Goal: Information Seeking & Learning: Compare options

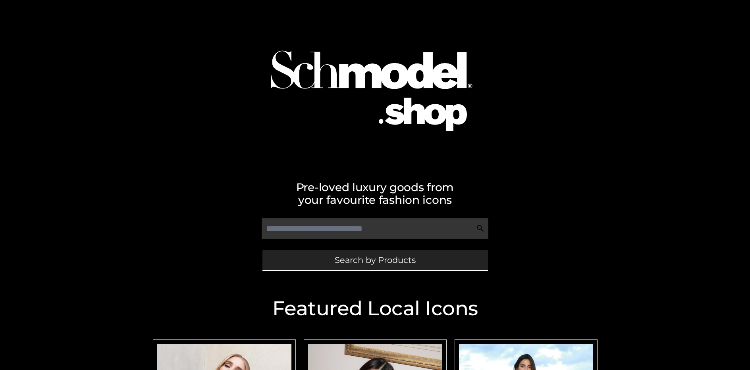
click at [375, 260] on span "Search by Products" at bounding box center [375, 260] width 81 height 8
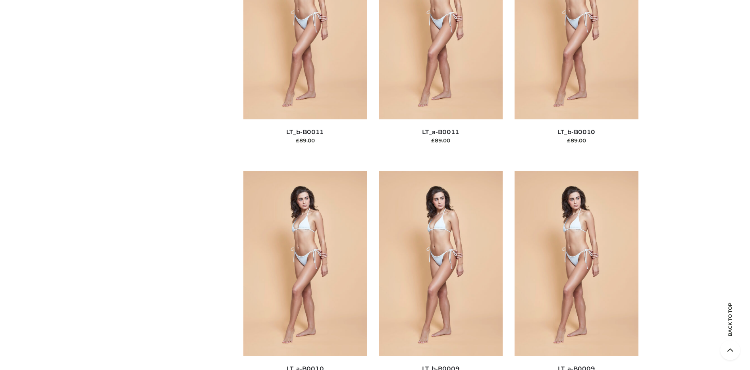
scroll to position [69, 0]
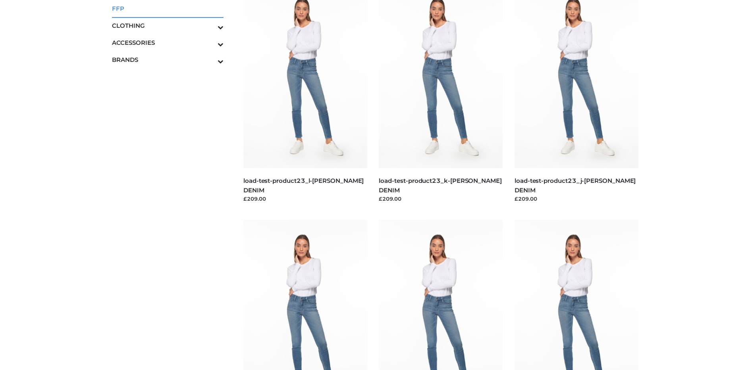
click at [167, 8] on span "FFP" at bounding box center [168, 8] width 112 height 9
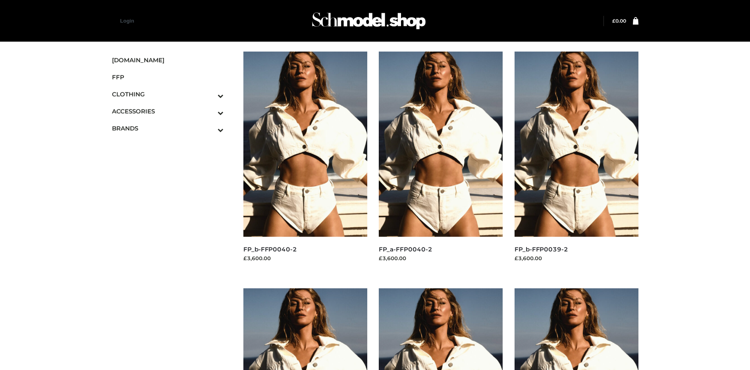
scroll to position [614, 0]
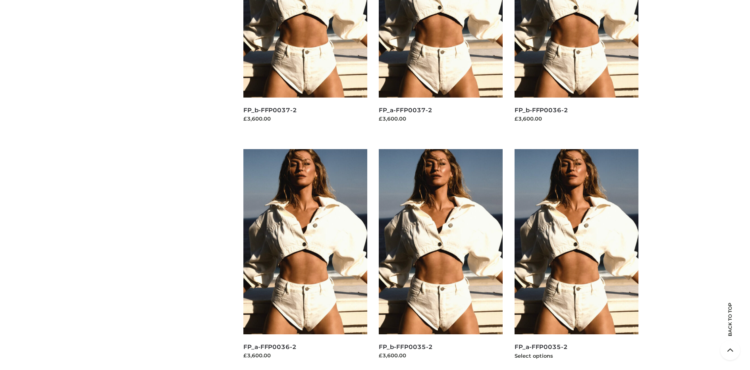
click at [576, 260] on img at bounding box center [576, 241] width 124 height 185
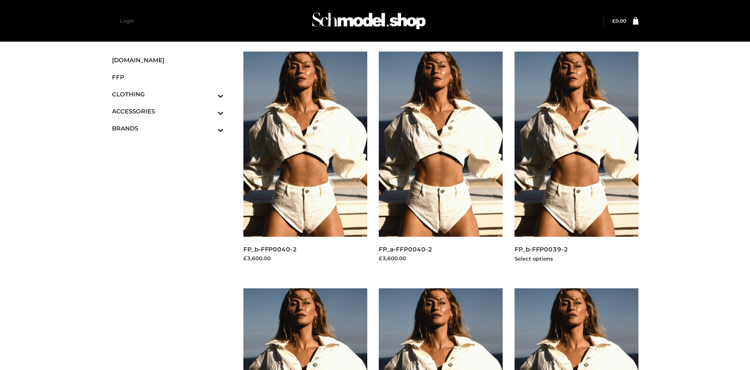
click at [576, 162] on img at bounding box center [576, 144] width 124 height 185
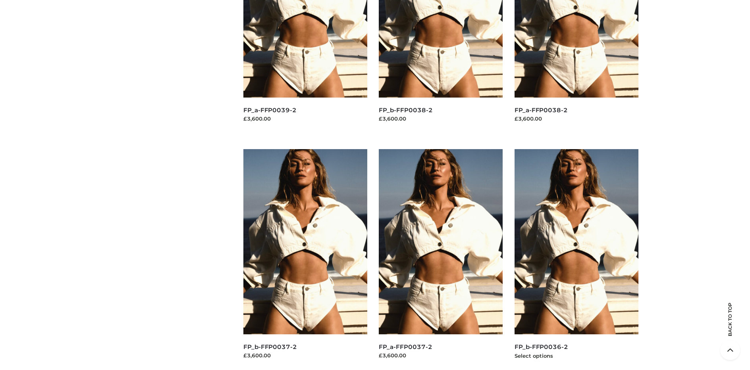
click at [576, 260] on img at bounding box center [576, 241] width 124 height 185
click at [305, 260] on img at bounding box center [305, 241] width 124 height 185
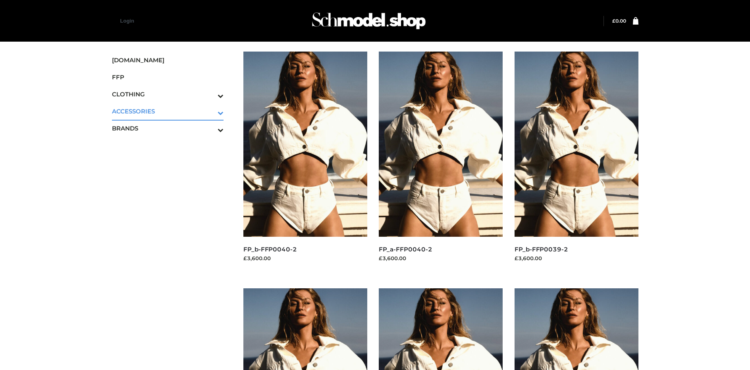
click at [210, 111] on icon "Toggle Submenu" at bounding box center [179, 112] width 89 height 9
click at [171, 145] on span "JEWELRY" at bounding box center [172, 145] width 104 height 9
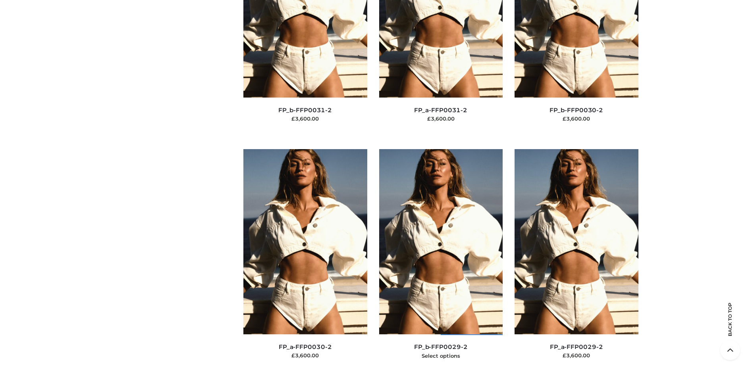
click at [441, 260] on img at bounding box center [441, 241] width 124 height 185
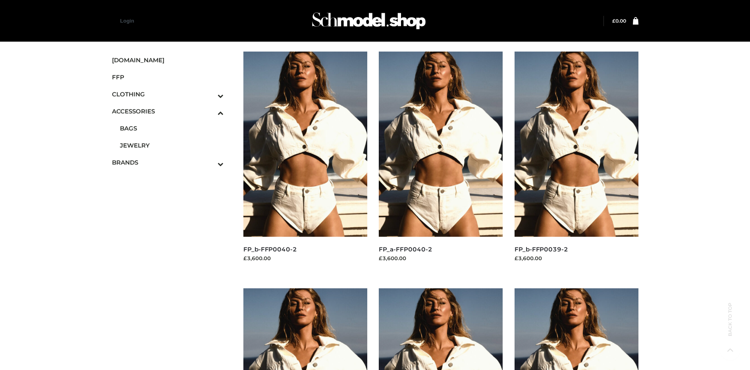
scroll to position [377, 0]
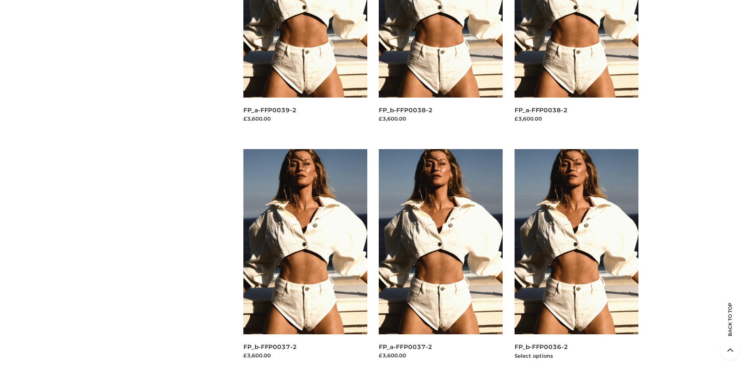
click at [576, 260] on img at bounding box center [576, 241] width 124 height 185
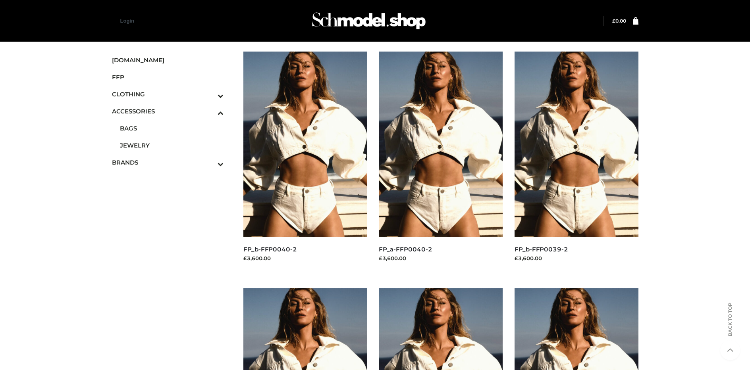
scroll to position [1333, 0]
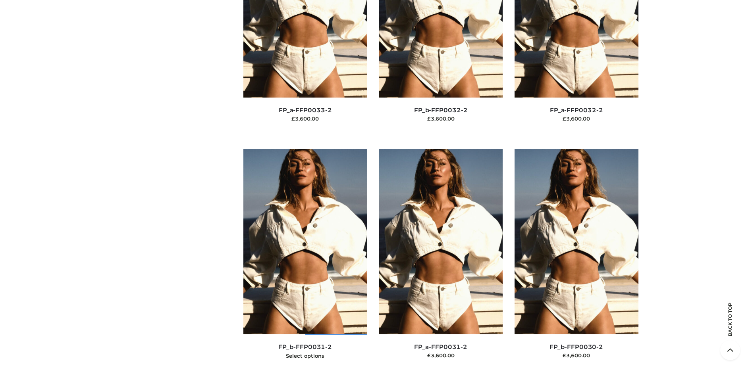
click at [305, 260] on img at bounding box center [305, 241] width 124 height 185
click at [576, 260] on img at bounding box center [576, 241] width 124 height 185
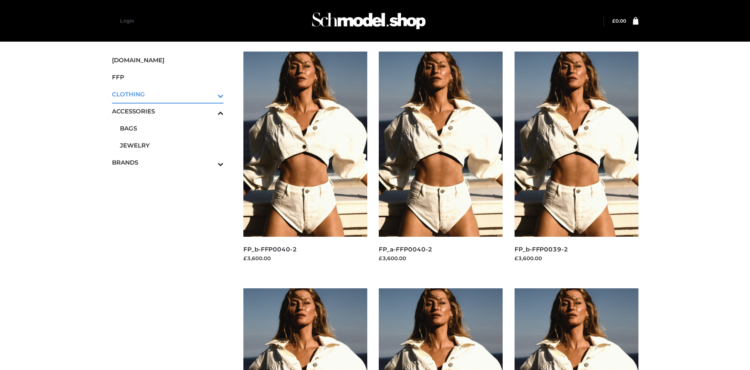
click at [210, 94] on icon "Toggle Submenu" at bounding box center [179, 95] width 89 height 9
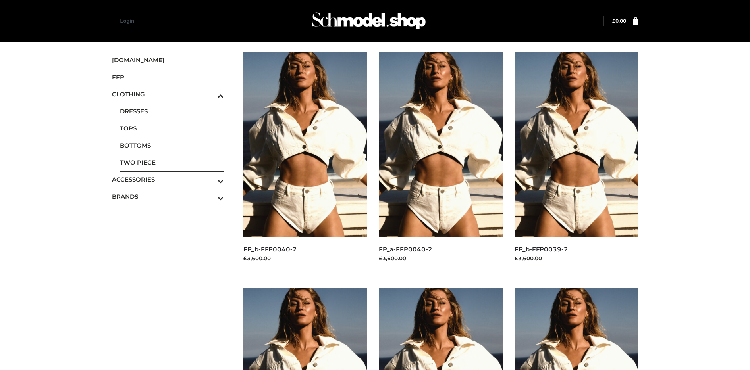
click at [171, 162] on span "TWO PIECE" at bounding box center [172, 162] width 104 height 9
click at [576, 162] on img at bounding box center [576, 144] width 124 height 185
click at [305, 162] on img at bounding box center [305, 144] width 124 height 185
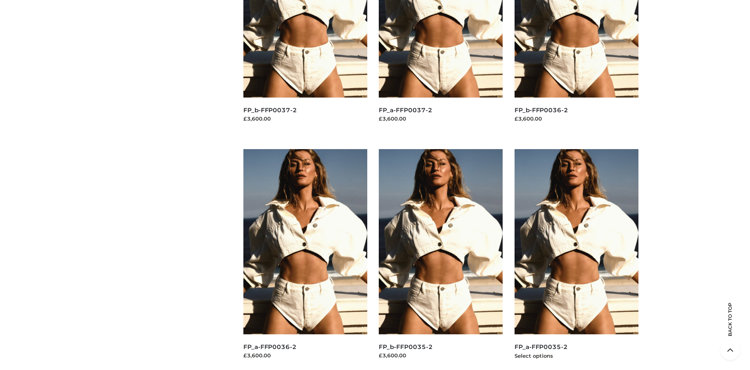
click at [576, 260] on img at bounding box center [576, 241] width 124 height 185
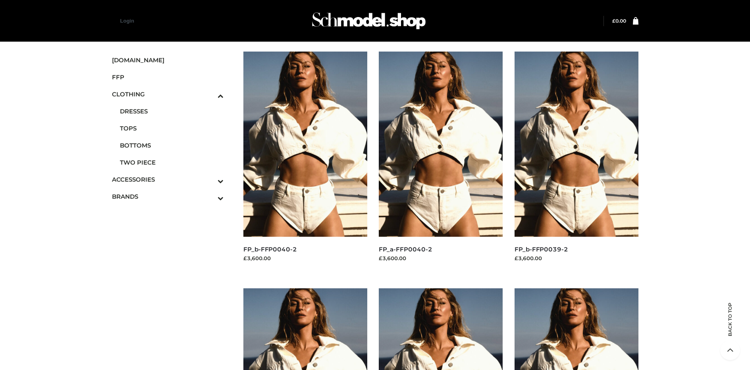
scroll to position [377, 0]
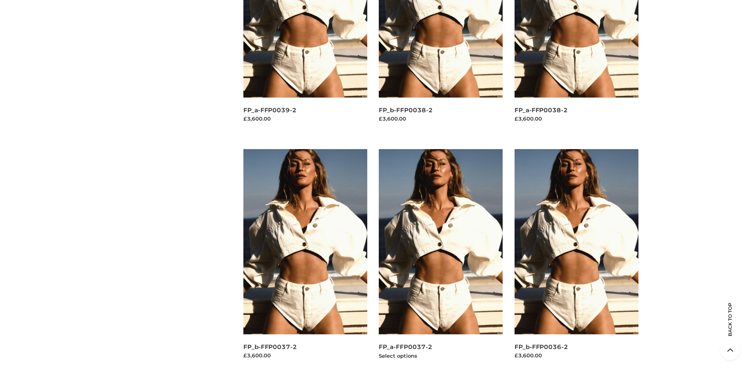
click at [441, 260] on img at bounding box center [441, 241] width 124 height 185
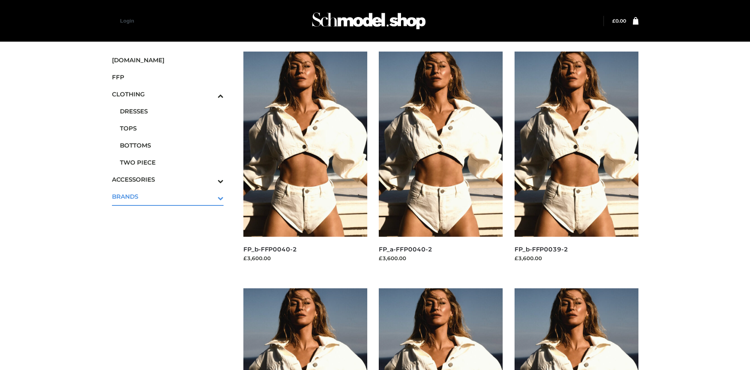
click at [210, 196] on icon "Toggle Submenu" at bounding box center [179, 198] width 89 height 9
click at [171, 162] on span "PARKERSMITH" at bounding box center [172, 162] width 104 height 9
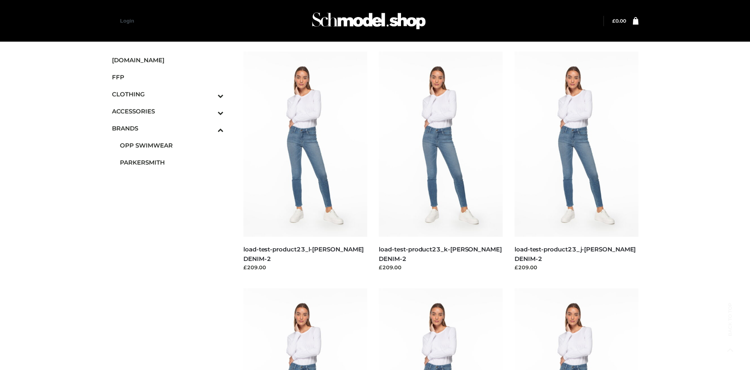
scroll to position [377, 0]
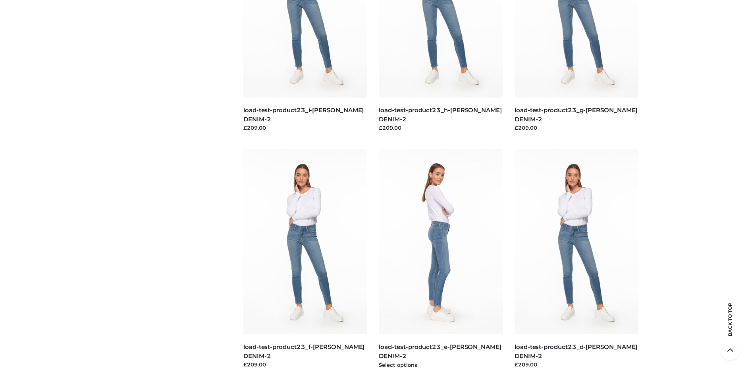
click at [441, 260] on img at bounding box center [441, 241] width 124 height 185
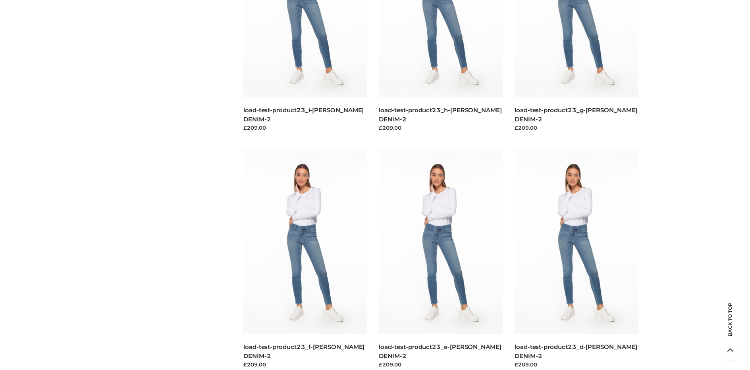
scroll to position [0, 0]
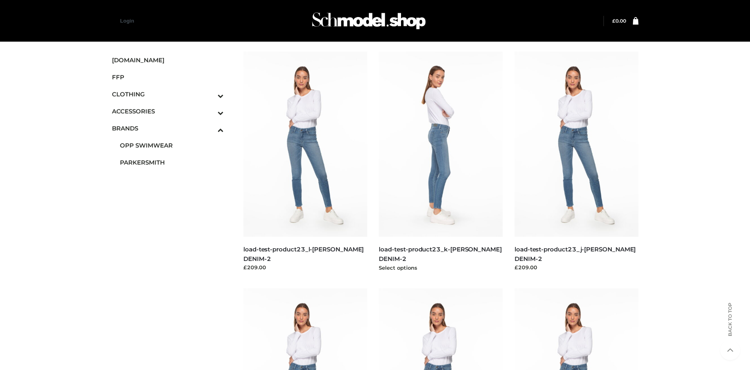
click at [441, 162] on img at bounding box center [441, 144] width 124 height 185
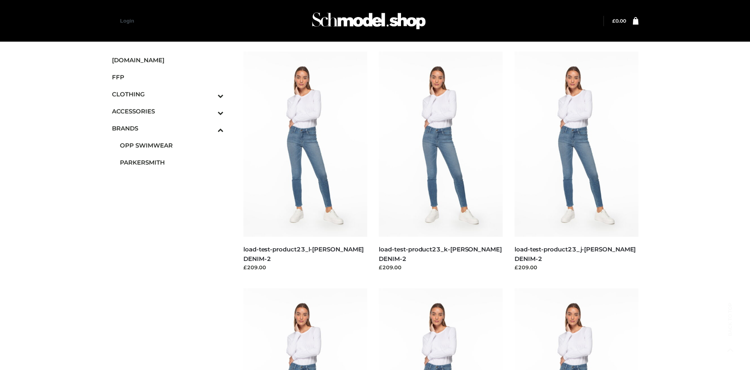
scroll to position [377, 0]
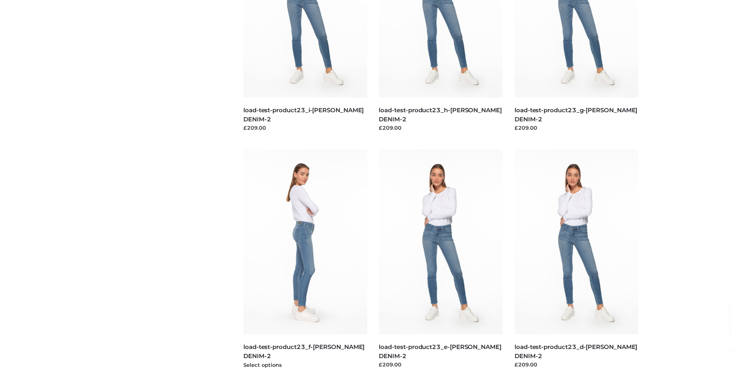
click at [305, 260] on img at bounding box center [305, 241] width 124 height 185
